Goal: Task Accomplishment & Management: Complete application form

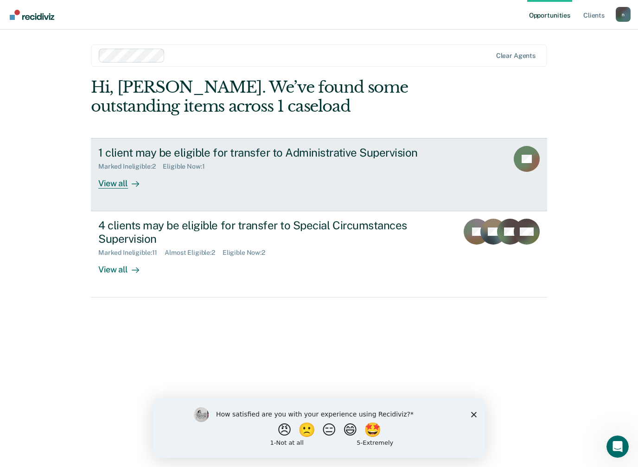
click at [118, 192] on link "1 client may be eligible for transfer to Administrative Supervision Marked Inel…" at bounding box center [319, 174] width 456 height 73
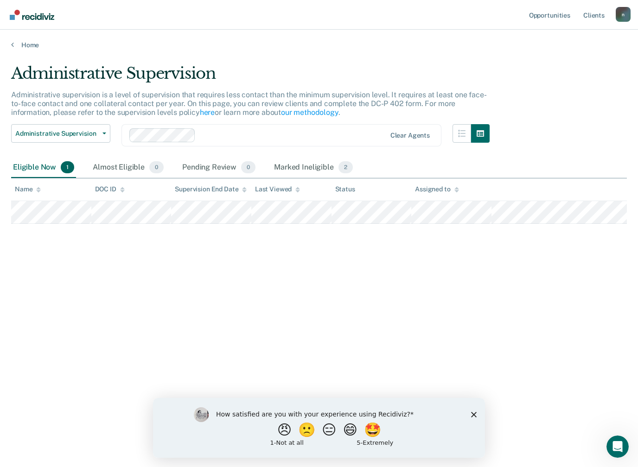
click at [121, 182] on th "DOC ID" at bounding box center [131, 189] width 80 height 23
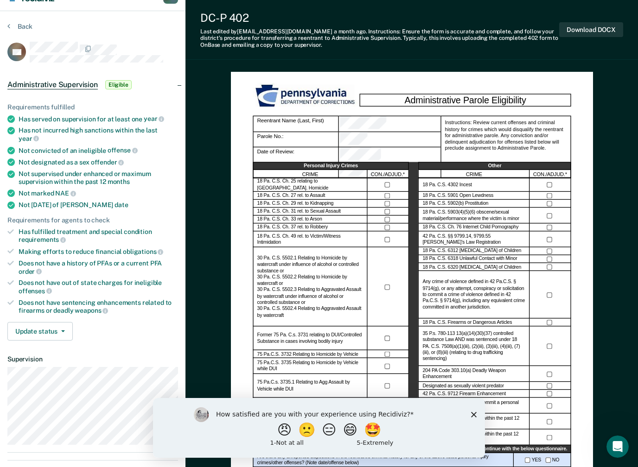
scroll to position [25, 0]
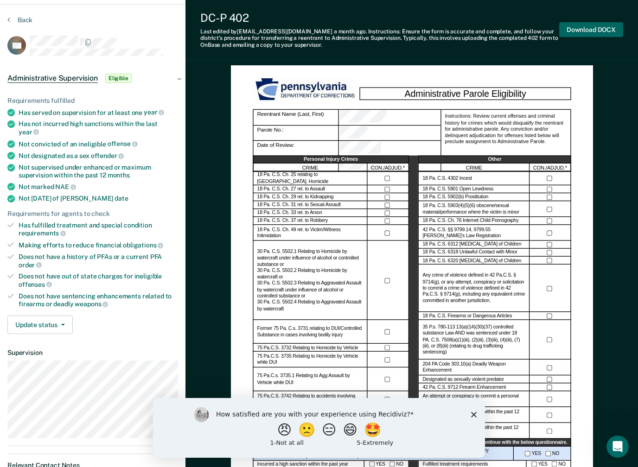
click at [602, 27] on button "Download DOCX" at bounding box center [591, 29] width 64 height 15
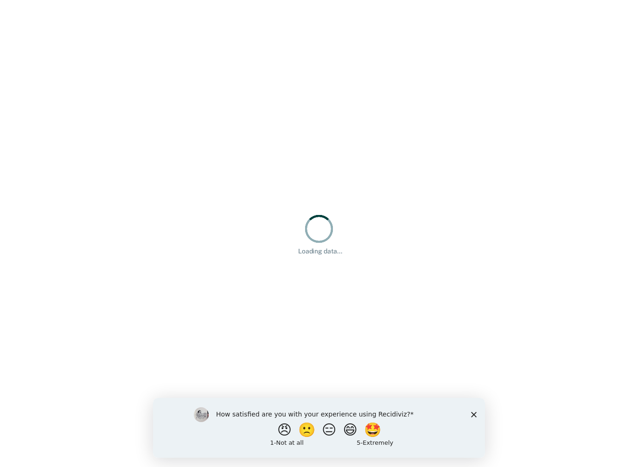
click at [267, 325] on div "Loading data..." at bounding box center [319, 233] width 638 height 467
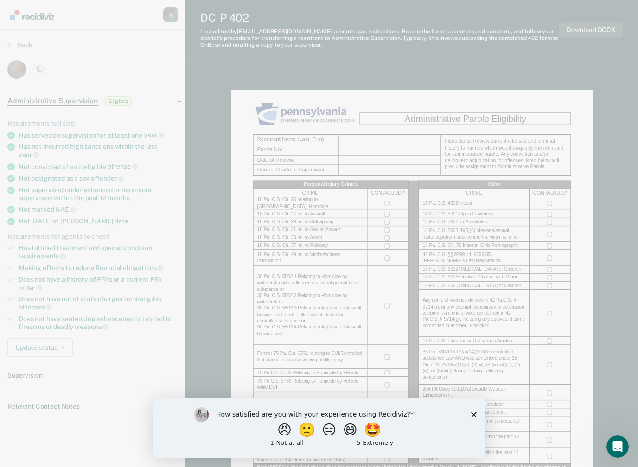
click at [472, 417] on polygon "Close survey" at bounding box center [474, 415] width 6 height 6
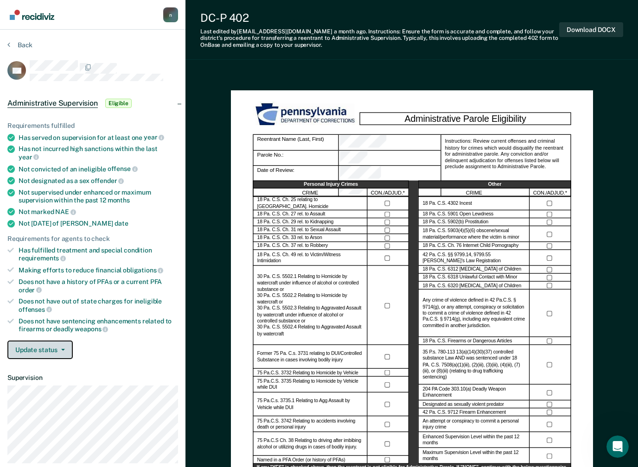
click at [54, 341] on button "Update status" at bounding box center [39, 350] width 65 height 19
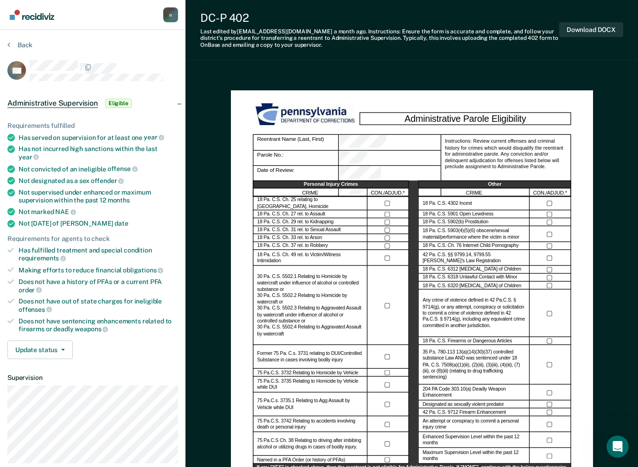
click at [19, 48] on button "Back" at bounding box center [19, 45] width 25 height 8
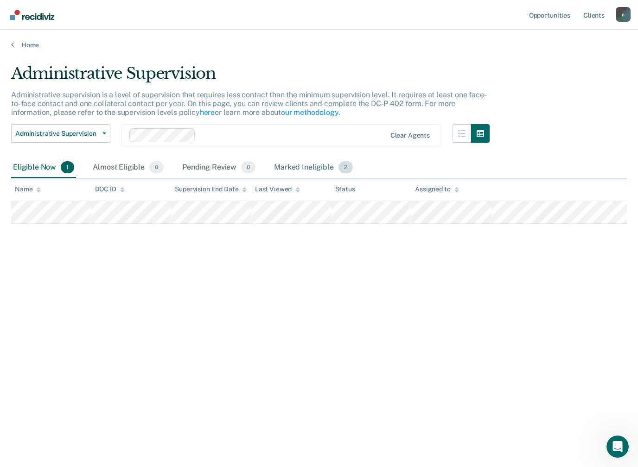
click at [306, 171] on div "Marked Ineligible 2" at bounding box center [313, 168] width 83 height 20
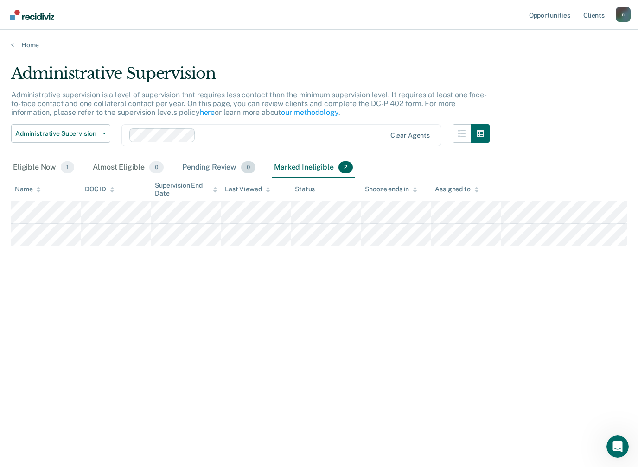
click at [219, 164] on div "Pending Review 0" at bounding box center [218, 168] width 77 height 20
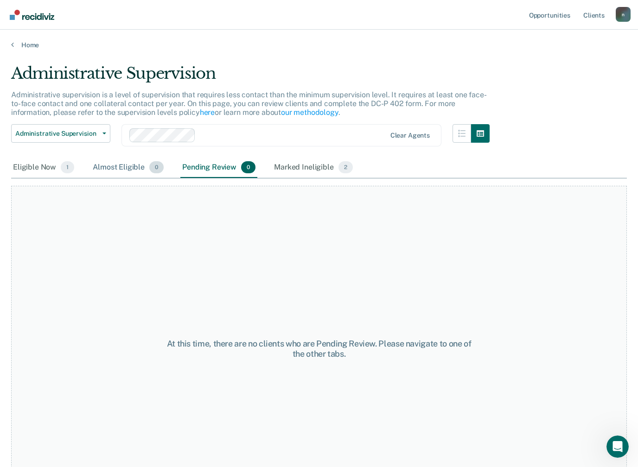
click at [131, 167] on div "Almost Eligible 0" at bounding box center [128, 168] width 75 height 20
click at [43, 170] on div "Eligible Now 1" at bounding box center [43, 168] width 65 height 20
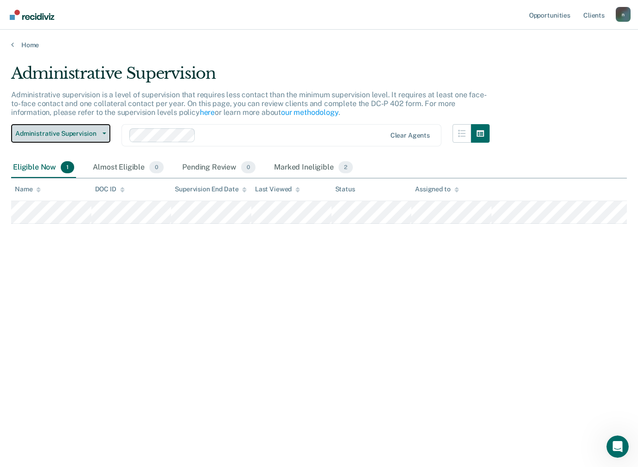
click at [89, 131] on span "Administrative Supervision" at bounding box center [56, 134] width 83 height 8
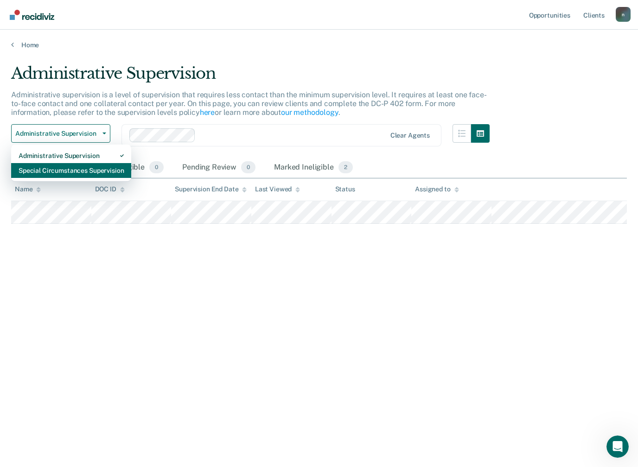
click at [97, 175] on div "Special Circumstances Supervision" at bounding box center [71, 170] width 105 height 15
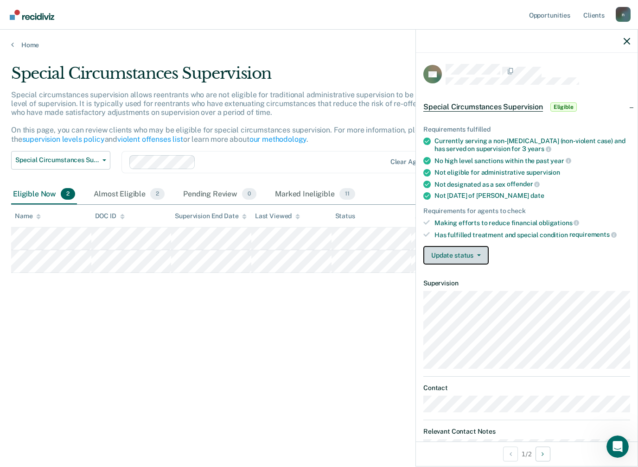
click at [473, 253] on button "Update status" at bounding box center [455, 255] width 65 height 19
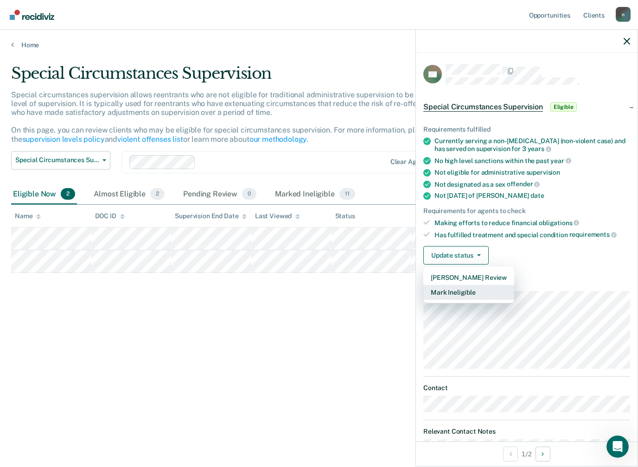
click at [463, 292] on button "Mark Ineligible" at bounding box center [468, 292] width 91 height 15
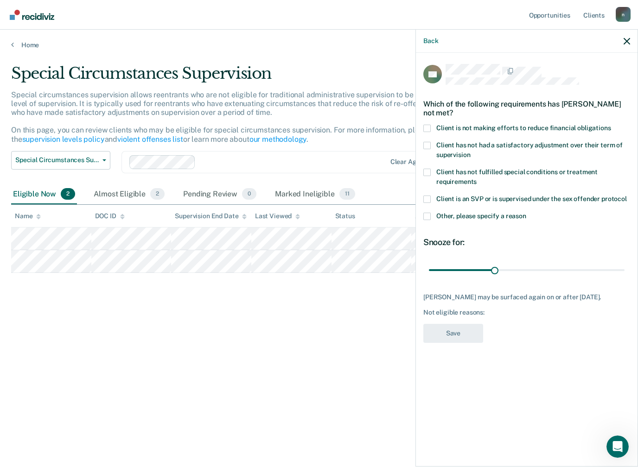
type input "60"
click at [426, 127] on span at bounding box center [426, 128] width 7 height 7
click at [611, 125] on input "Client is not making efforts to reduce financial obligations" at bounding box center [611, 125] width 0 height 0
click at [462, 336] on button "Save" at bounding box center [453, 333] width 60 height 19
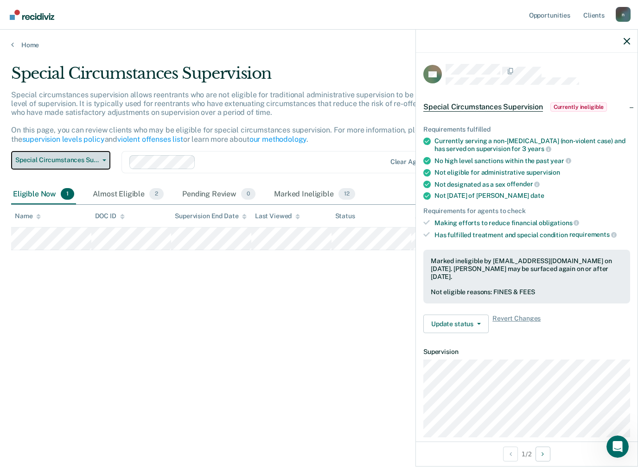
click at [101, 157] on button "Special Circumstances Supervision" at bounding box center [60, 160] width 99 height 19
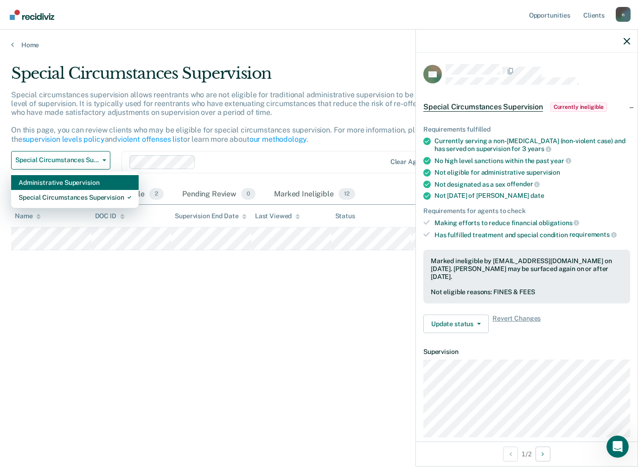
click at [97, 178] on div "Administrative Supervision" at bounding box center [75, 182] width 113 height 15
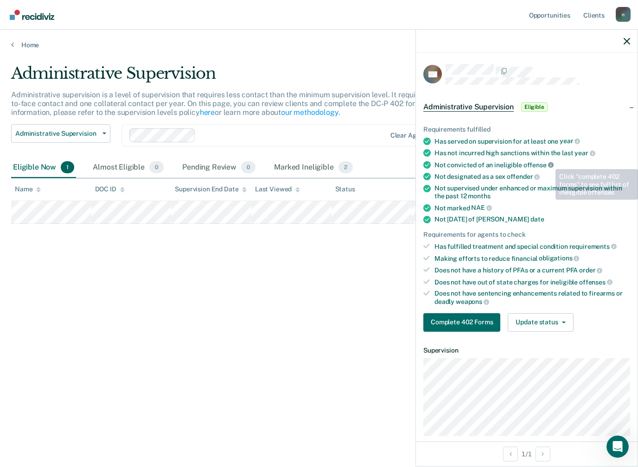
click at [548, 162] on icon at bounding box center [551, 165] width 6 height 6
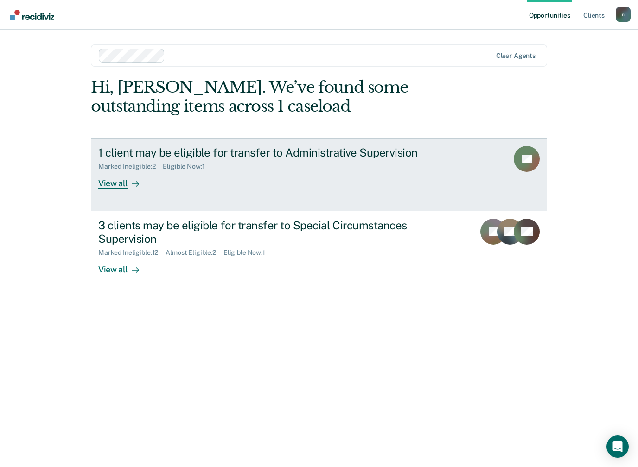
click at [112, 191] on link "1 client may be eligible for transfer to Administrative Supervision Marked Inel…" at bounding box center [319, 174] width 456 height 73
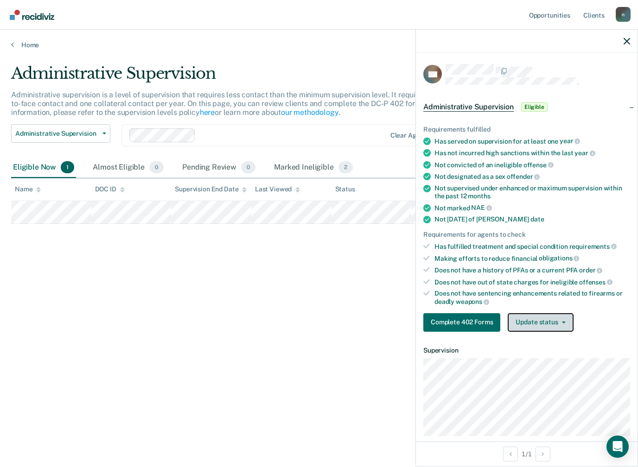
click at [556, 319] on button "Update status" at bounding box center [540, 322] width 65 height 19
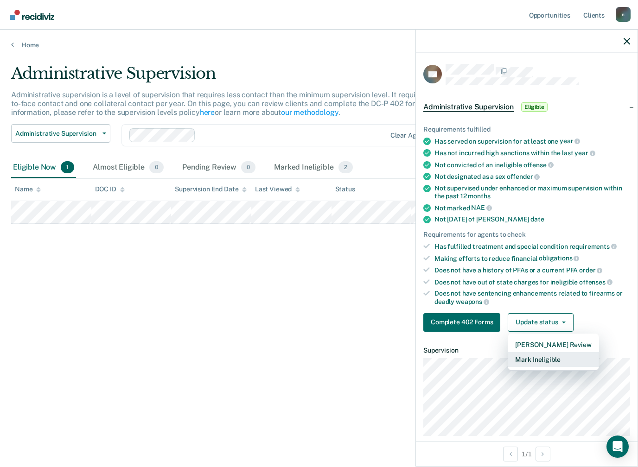
click at [547, 352] on button "Mark Ineligible" at bounding box center [553, 359] width 91 height 15
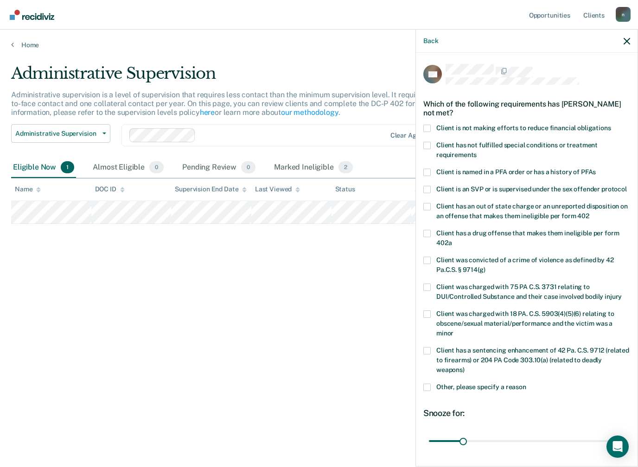
click at [427, 289] on label "Client was charged with 75 PA C.S. 3731 relating to DUI/Controlled Substance an…" at bounding box center [526, 293] width 207 height 19
click at [622, 293] on input "Client was charged with 75 PA C.S. 3731 relating to DUI/Controlled Substance an…" at bounding box center [622, 293] width 0 height 0
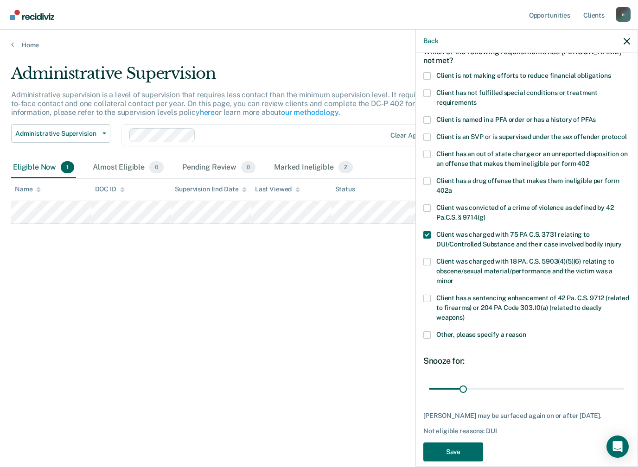
scroll to position [52, 0]
type input "180"
click at [465, 443] on button "Save" at bounding box center [453, 452] width 60 height 19
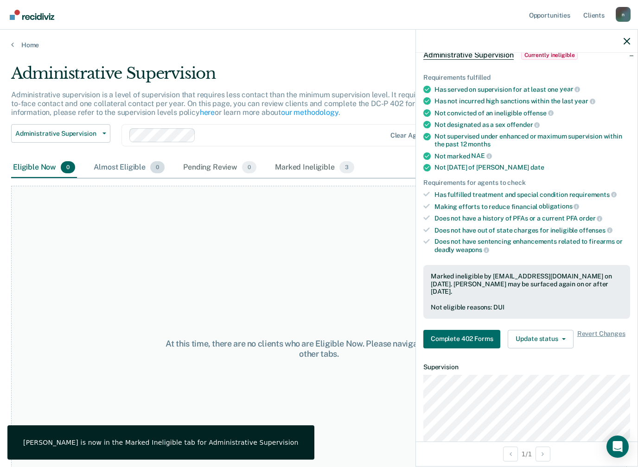
click at [132, 168] on div "Almost Eligible 0" at bounding box center [129, 168] width 75 height 20
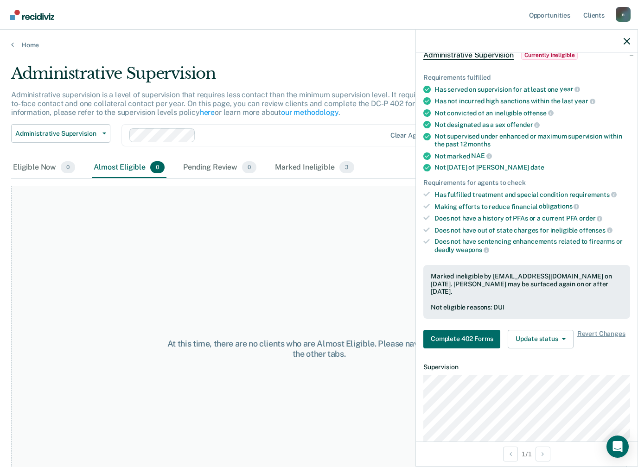
click at [630, 38] on div at bounding box center [527, 41] width 222 height 23
click at [599, 330] on span "Revert Changes" at bounding box center [601, 339] width 48 height 19
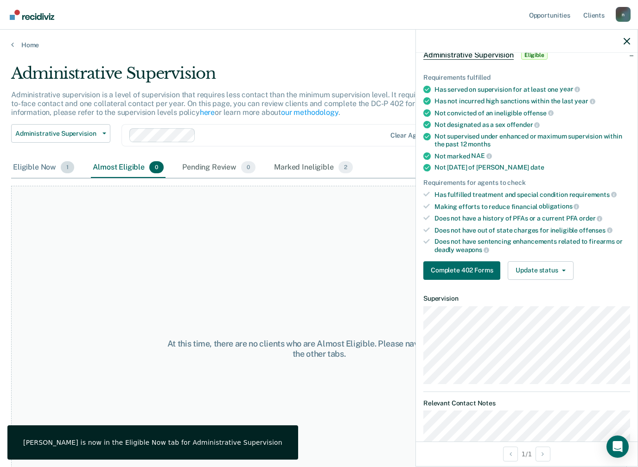
click at [41, 163] on div "Eligible Now 1" at bounding box center [43, 168] width 65 height 20
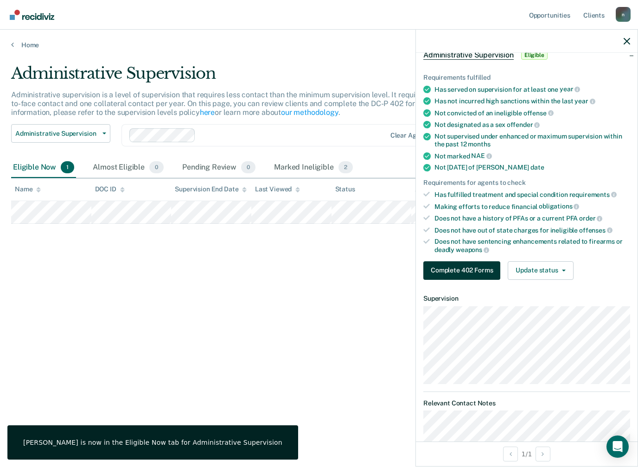
click at [475, 262] on button "Complete 402 Forms" at bounding box center [461, 270] width 77 height 19
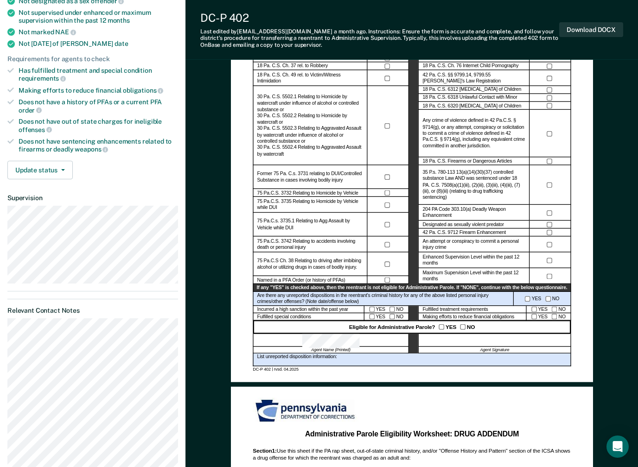
scroll to position [203, 0]
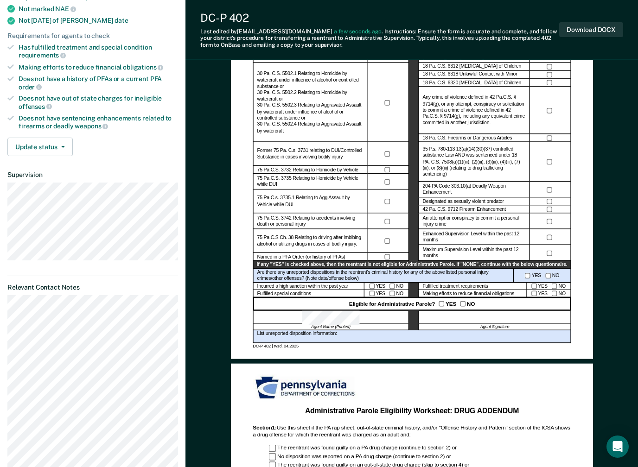
click at [470, 304] on div "Eligible for Administrative Parole? YES NO" at bounding box center [412, 304] width 318 height 13
click at [598, 28] on button "Download DOCX" at bounding box center [591, 29] width 64 height 15
